Goal: Check status: Check status

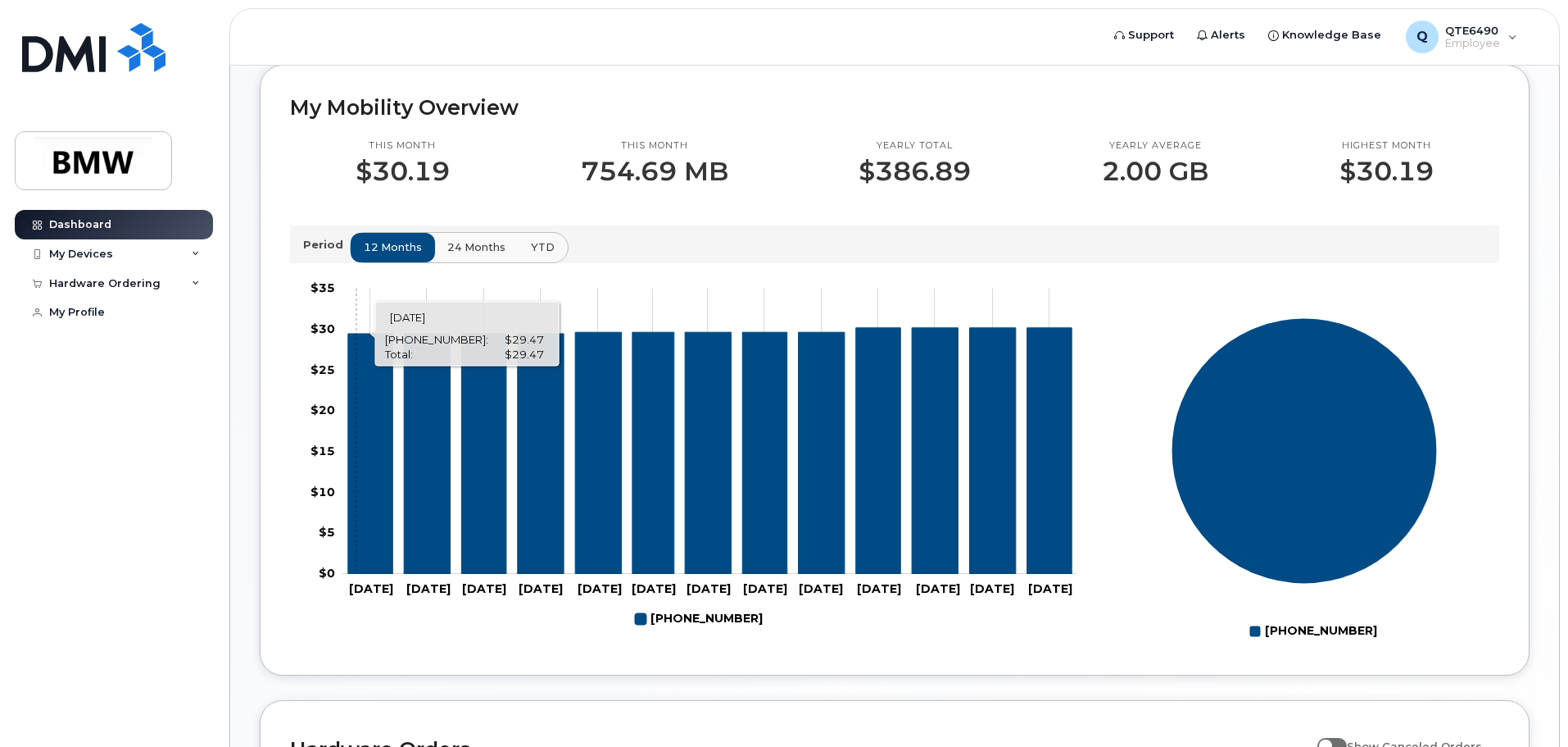
scroll to position [254, 0]
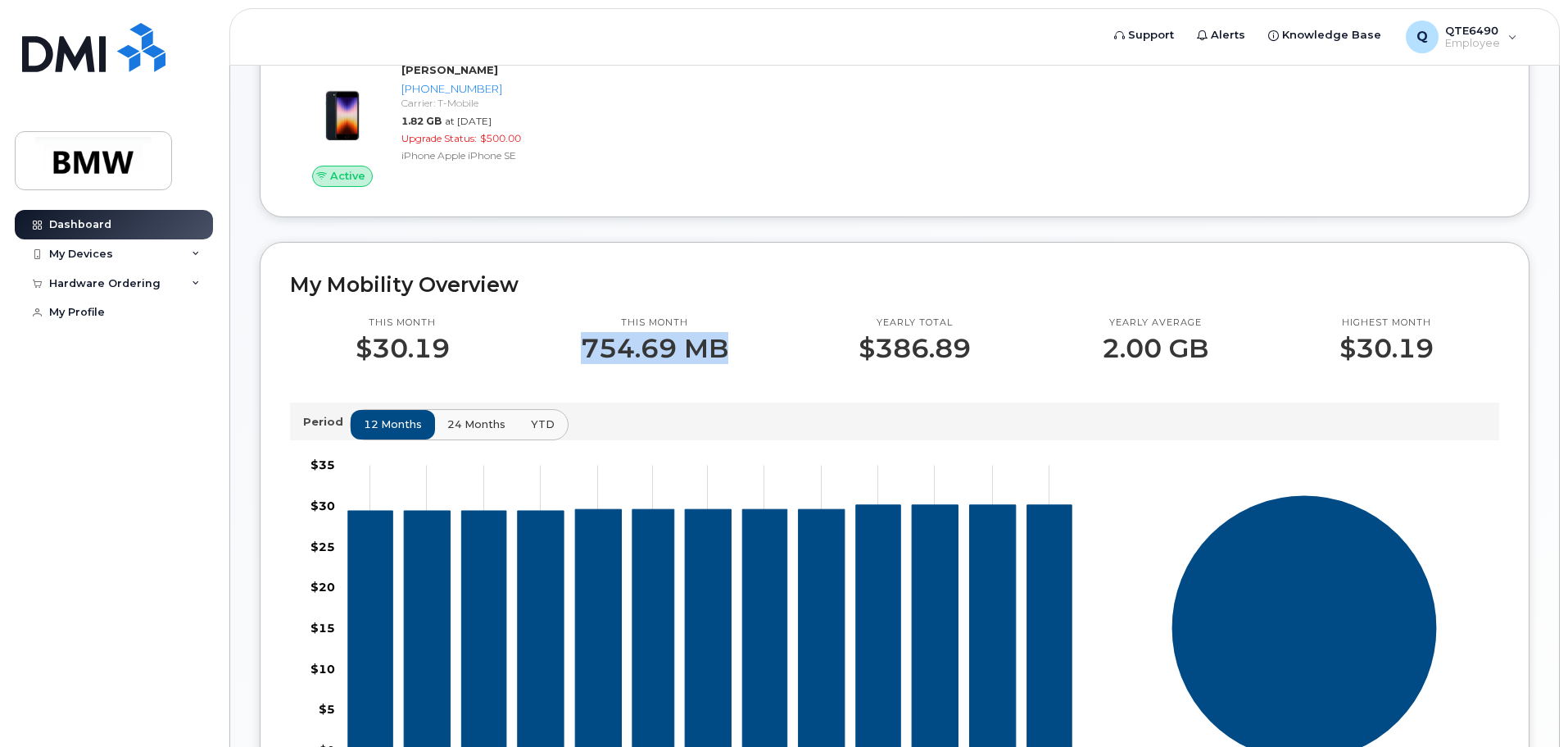
drag, startPoint x: 556, startPoint y: 364, endPoint x: 743, endPoint y: 364, distance: 187.0
click at [743, 363] on div "This month 754.69 MB" at bounding box center [655, 339] width 279 height 46
drag, startPoint x: 1122, startPoint y: 365, endPoint x: 1228, endPoint y: 360, distance: 106.1
click at [1228, 360] on div "Yearly average 2.00 GB" at bounding box center [1154, 339] width 238 height 46
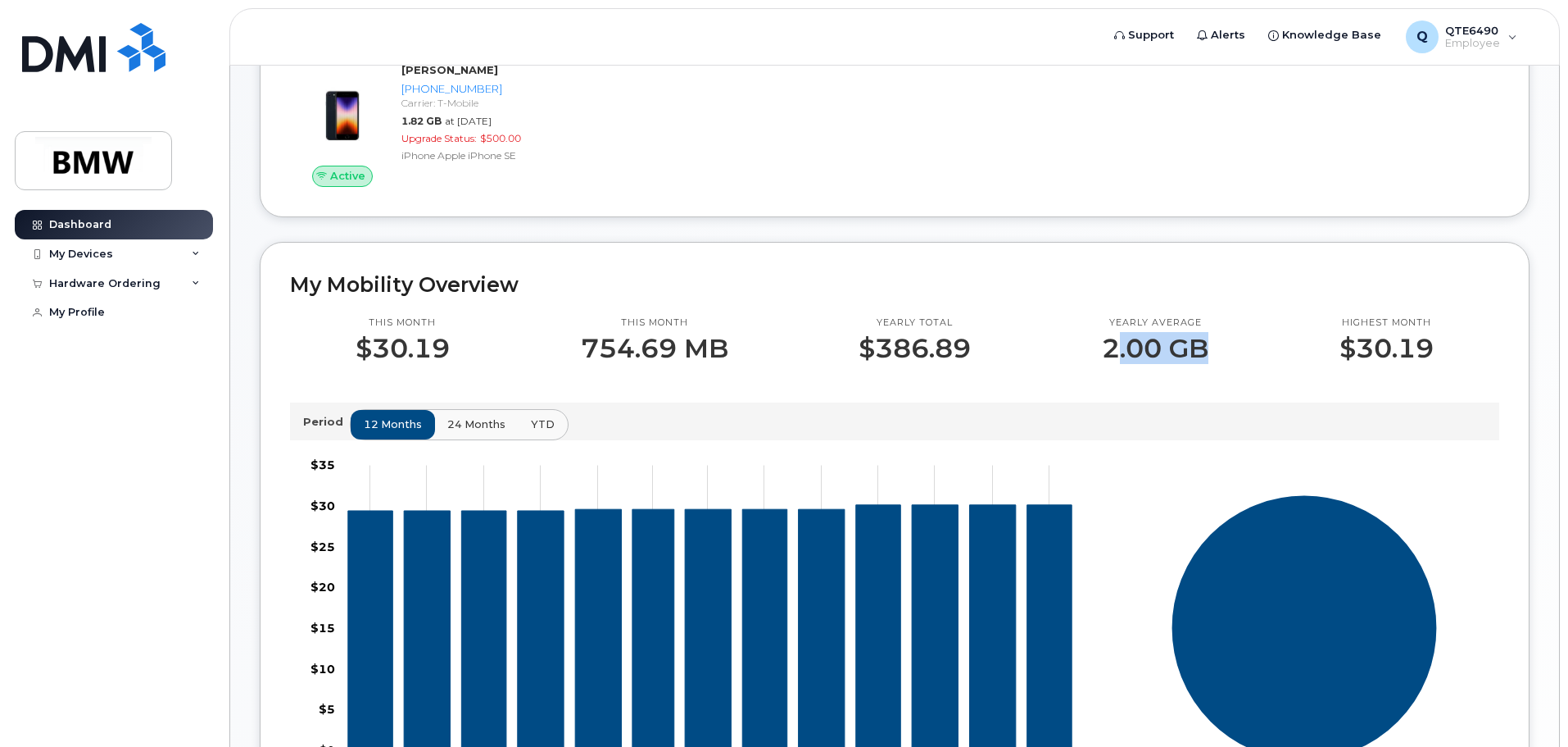
click at [1228, 360] on div "Yearly average 2.00 GB" at bounding box center [1154, 339] width 238 height 46
drag, startPoint x: 1032, startPoint y: 345, endPoint x: 1192, endPoint y: 363, distance: 161.0
click at [1192, 363] on div "This month $30.19 This month 754.69 MB Yearly total $386.89 Yearly average 2.00…" at bounding box center [895, 339] width 1210 height 46
click at [1192, 363] on p "2.00 GB" at bounding box center [1155, 348] width 107 height 30
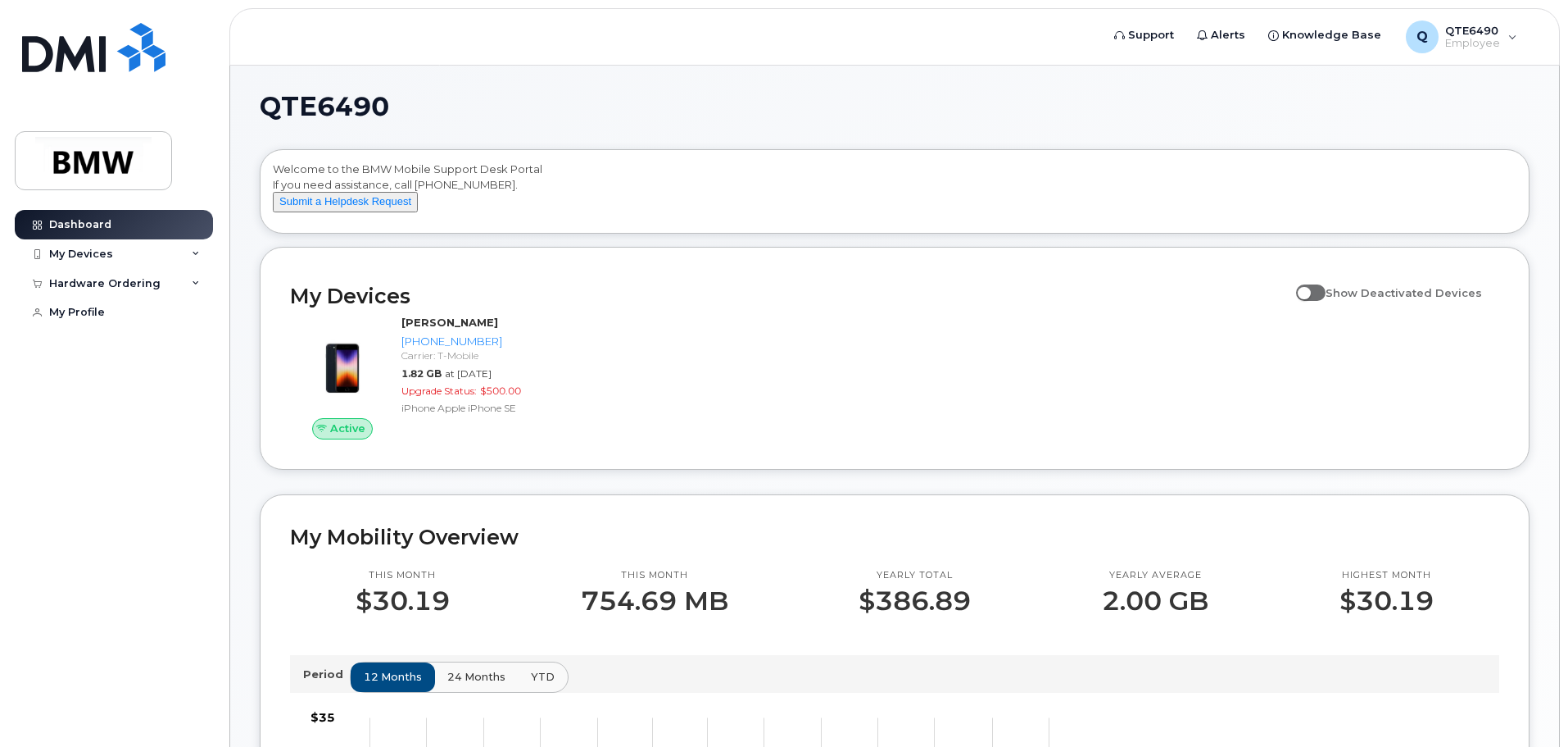
scroll to position [0, 0]
click at [86, 250] on div "My Devices" at bounding box center [81, 253] width 64 height 13
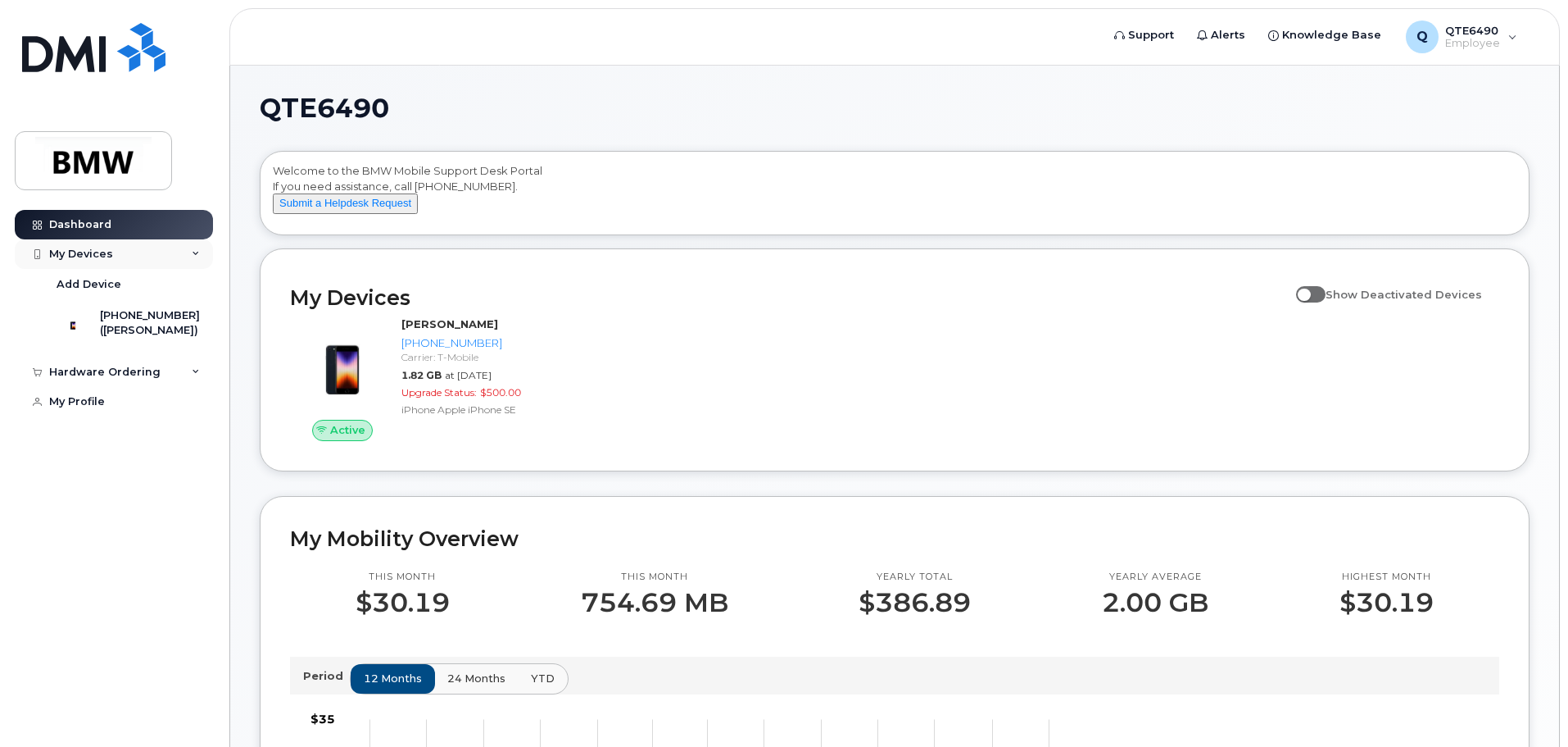
click at [86, 250] on div "My Devices" at bounding box center [81, 253] width 64 height 13
